Goal: Use online tool/utility: Utilize a website feature to perform a specific function

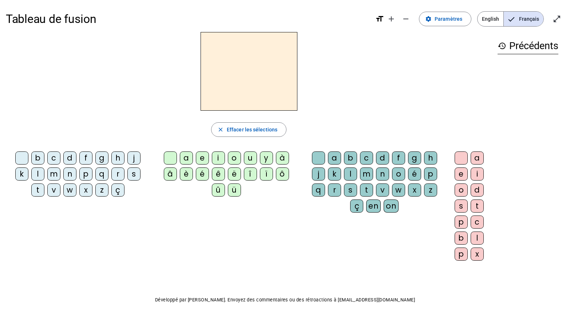
click at [132, 160] on div "j" at bounding box center [133, 157] width 13 height 13
click at [196, 159] on div "e" at bounding box center [202, 157] width 13 height 13
click at [233, 123] on span "button" at bounding box center [248, 129] width 75 height 17
click at [135, 155] on div "j" at bounding box center [133, 157] width 13 height 13
click at [459, 178] on div "e" at bounding box center [460, 173] width 13 height 13
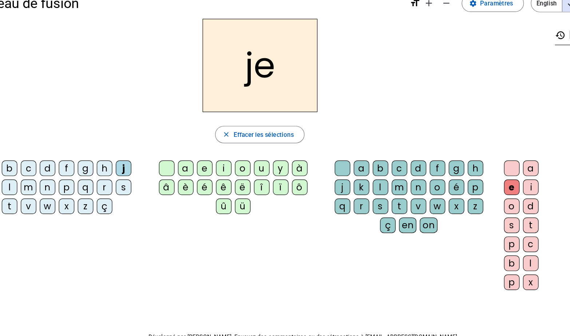
click at [71, 157] on div "d" at bounding box center [69, 157] width 13 height 13
click at [130, 156] on div "j" at bounding box center [133, 157] width 13 height 13
click at [68, 158] on div "d" at bounding box center [69, 157] width 13 height 13
click at [56, 171] on div "m" at bounding box center [53, 173] width 13 height 13
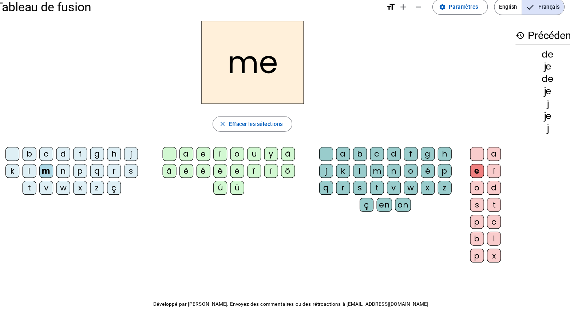
click at [42, 172] on div "l" at bounding box center [37, 173] width 13 height 13
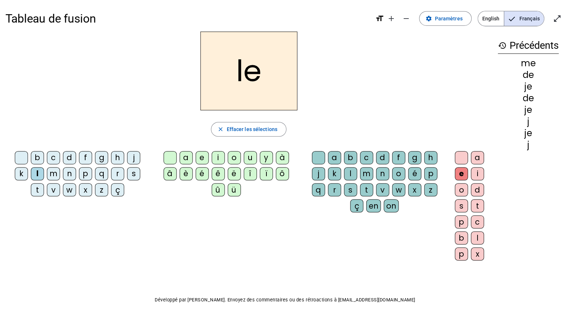
click at [244, 159] on div "u" at bounding box center [250, 157] width 13 height 13
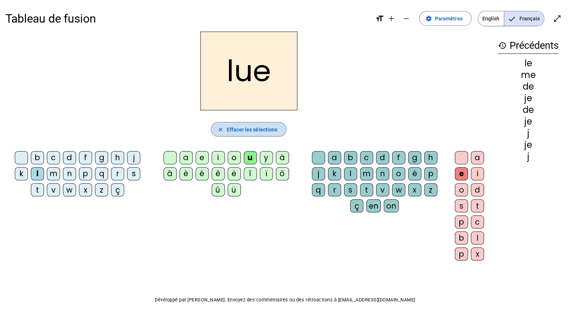
click at [250, 128] on span "Effacer les sélections" at bounding box center [252, 129] width 51 height 9
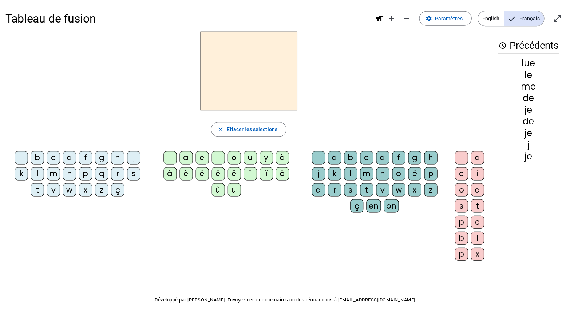
click at [43, 173] on div "l" at bounding box center [37, 173] width 13 height 13
click at [244, 157] on div "u" at bounding box center [250, 157] width 13 height 13
click at [53, 187] on div "v" at bounding box center [53, 189] width 13 height 13
click at [41, 158] on div "b" at bounding box center [37, 157] width 13 height 13
click at [87, 172] on div "p" at bounding box center [85, 173] width 13 height 13
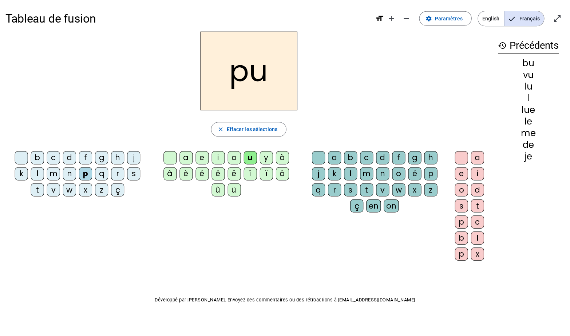
click at [133, 170] on div "s" at bounding box center [133, 173] width 13 height 13
click at [334, 158] on div "a" at bounding box center [334, 157] width 13 height 13
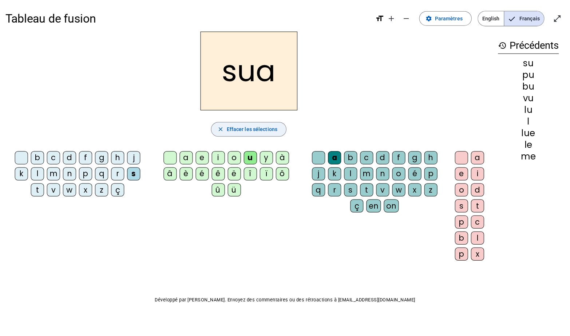
click at [249, 128] on span "Effacer les sélections" at bounding box center [252, 129] width 51 height 9
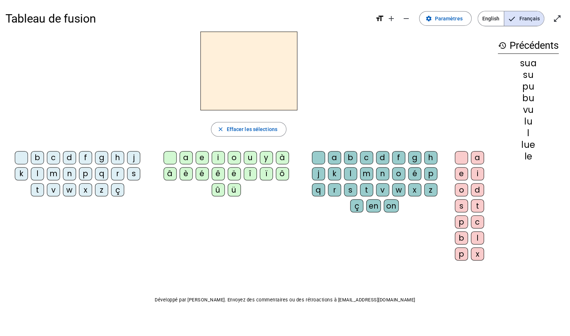
click at [132, 172] on div "s" at bounding box center [133, 173] width 13 height 13
click at [180, 155] on div "a" at bounding box center [186, 157] width 13 height 13
click at [38, 173] on div "l" at bounding box center [37, 173] width 13 height 13
click at [365, 158] on div "c" at bounding box center [366, 157] width 13 height 13
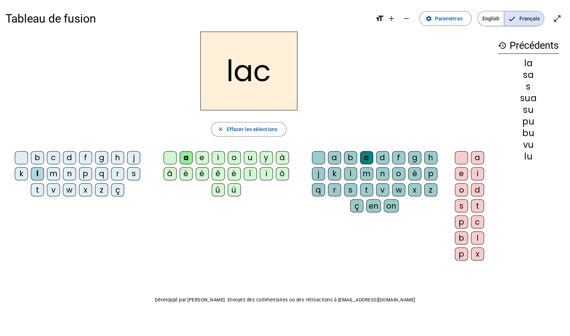
click at [135, 172] on div "s" at bounding box center [133, 173] width 13 height 13
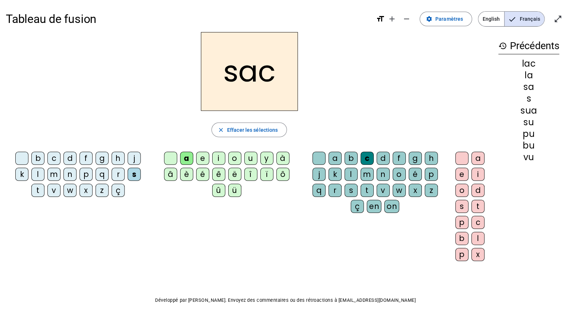
click at [38, 190] on div "t" at bounding box center [37, 189] width 13 height 13
click at [462, 191] on div "o" at bounding box center [460, 189] width 13 height 13
